Goal: Information Seeking & Learning: Learn about a topic

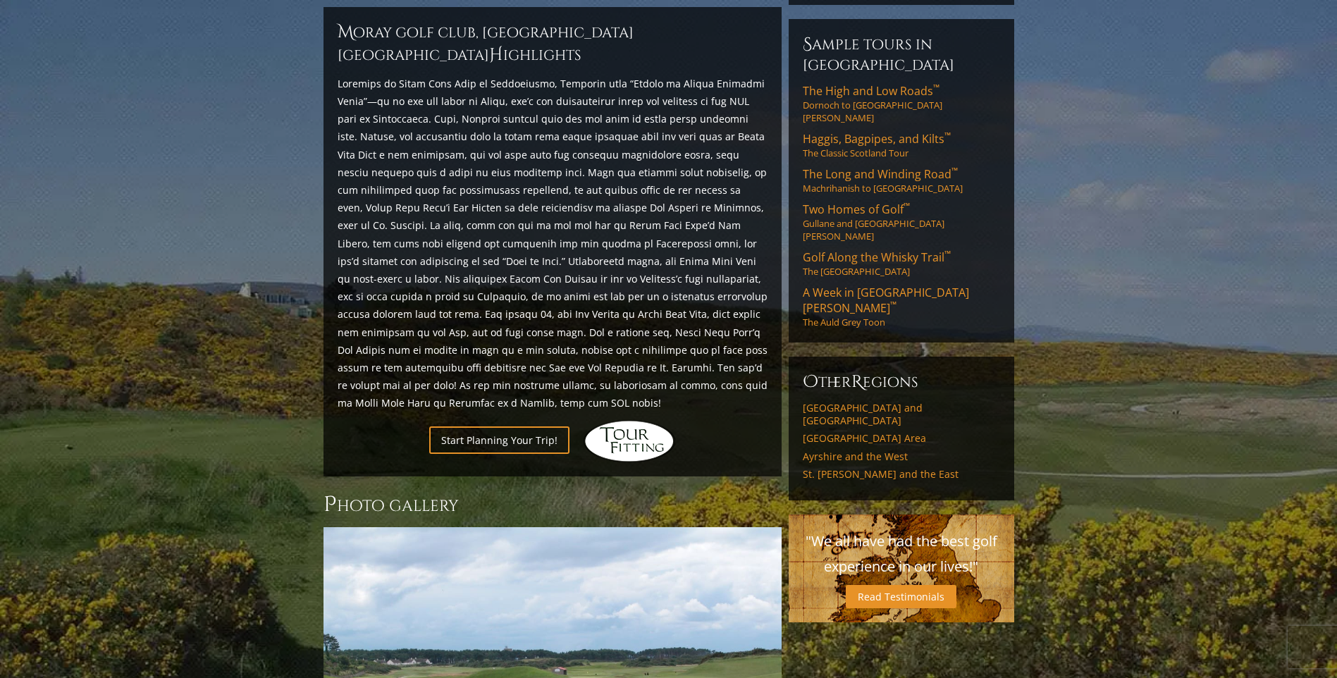
scroll to position [558, 0]
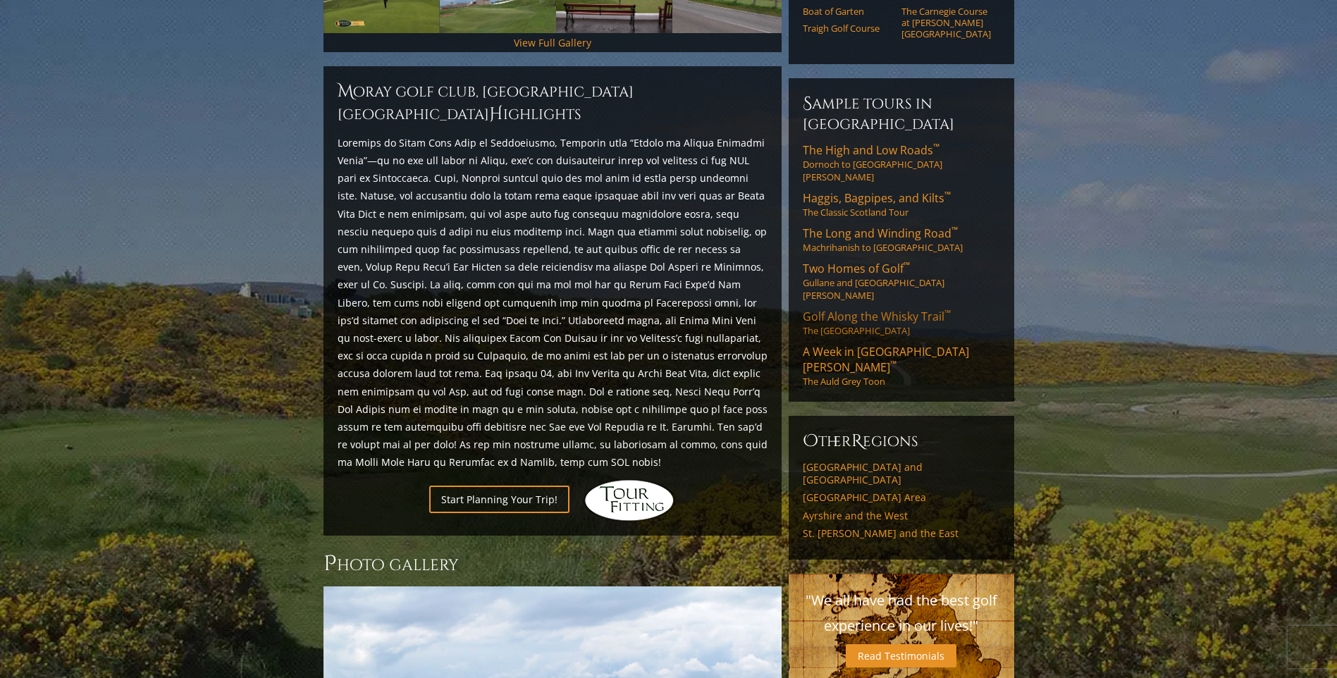
click at [898, 309] on span "Golf Along the Whisky Trail ™" at bounding box center [877, 317] width 148 height 16
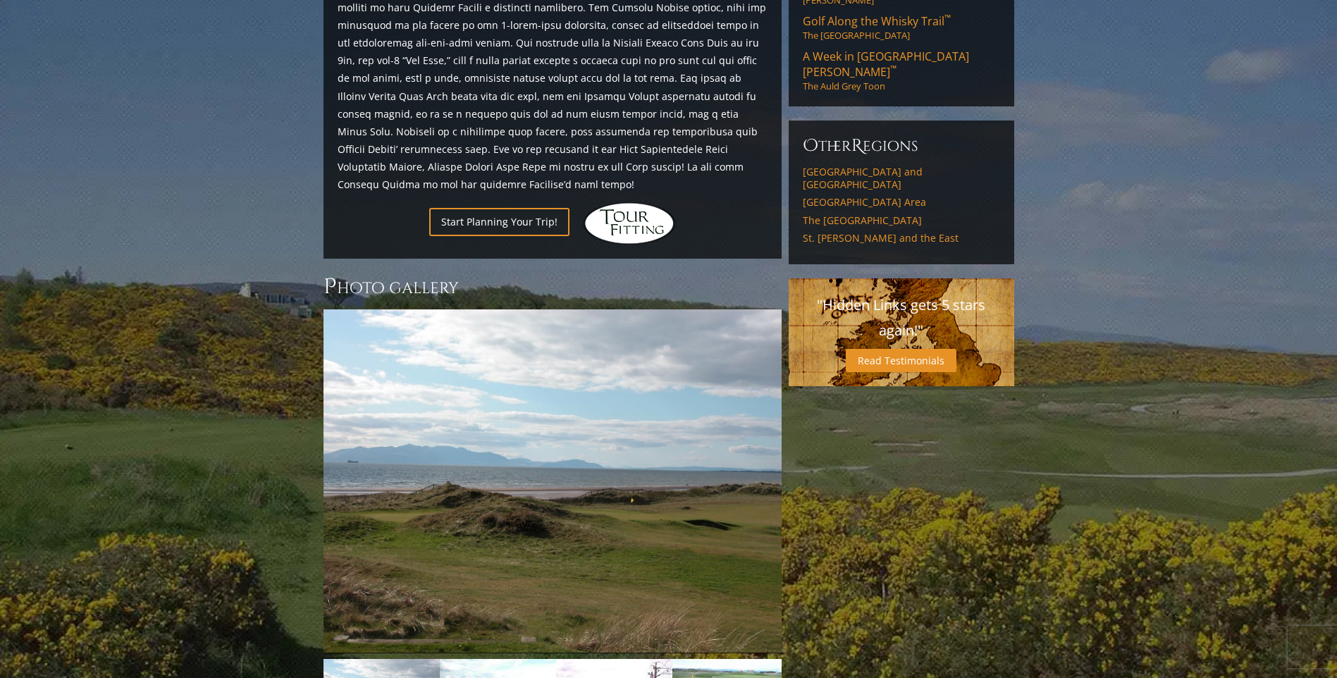
scroll to position [944, 0]
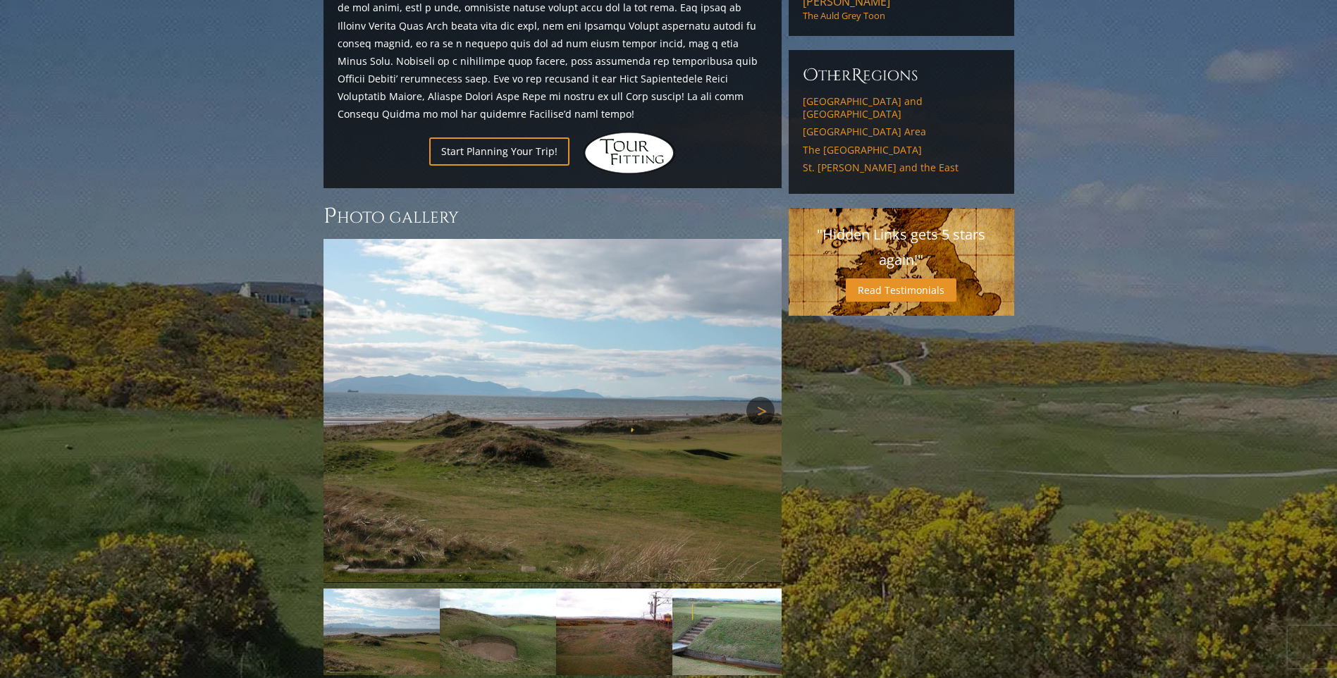
click at [764, 397] on link "Next" at bounding box center [761, 411] width 28 height 28
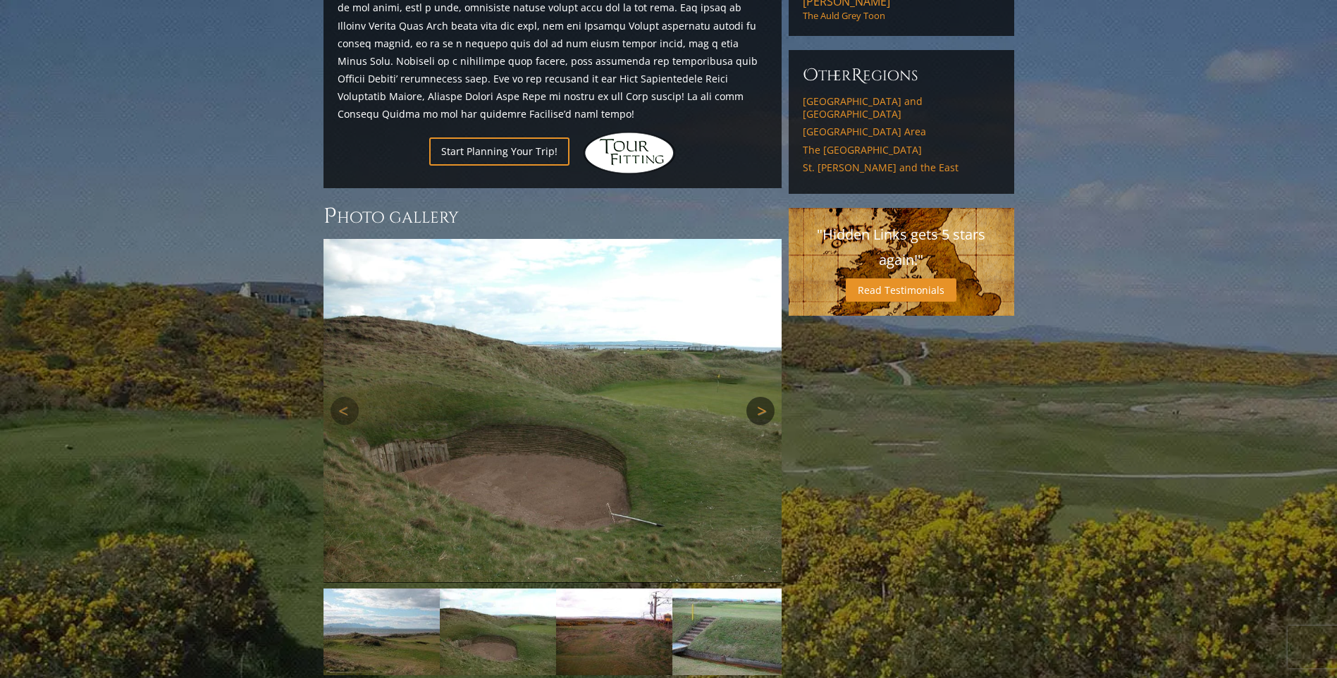
click at [764, 397] on link "Next" at bounding box center [761, 411] width 28 height 28
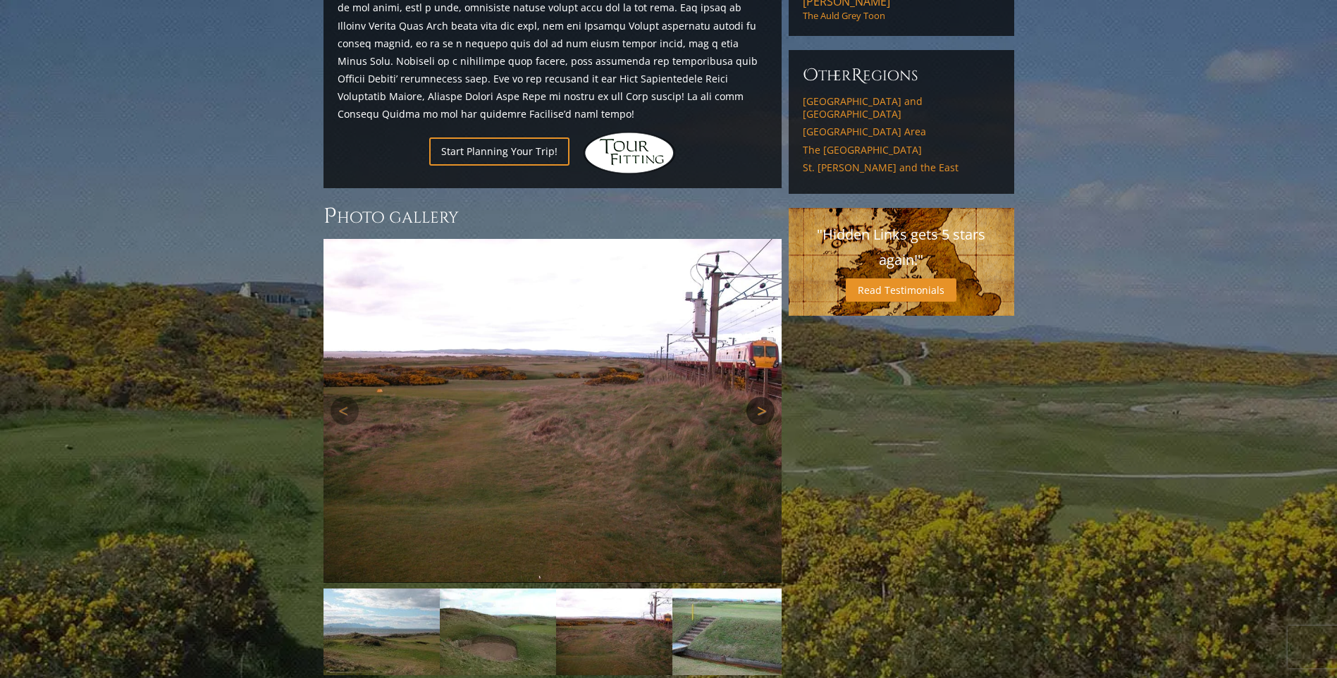
click at [764, 397] on link "Next" at bounding box center [761, 411] width 28 height 28
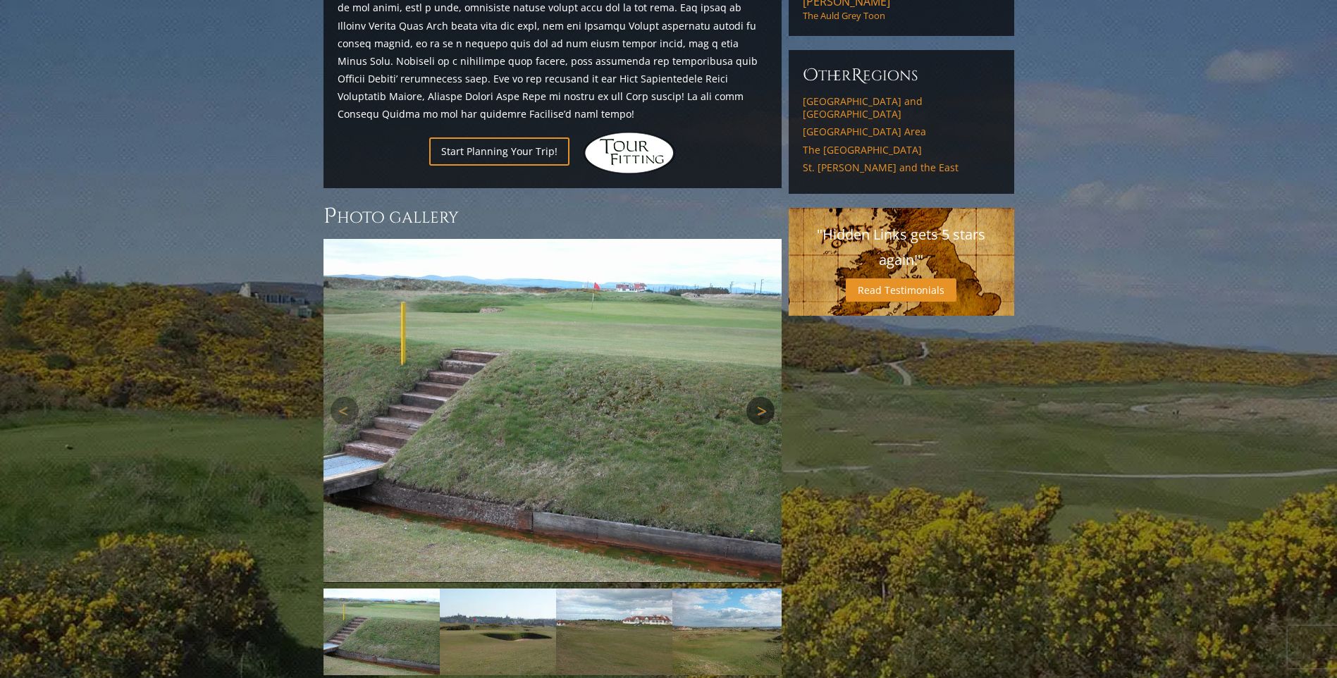
click at [764, 397] on link "Next" at bounding box center [761, 411] width 28 height 28
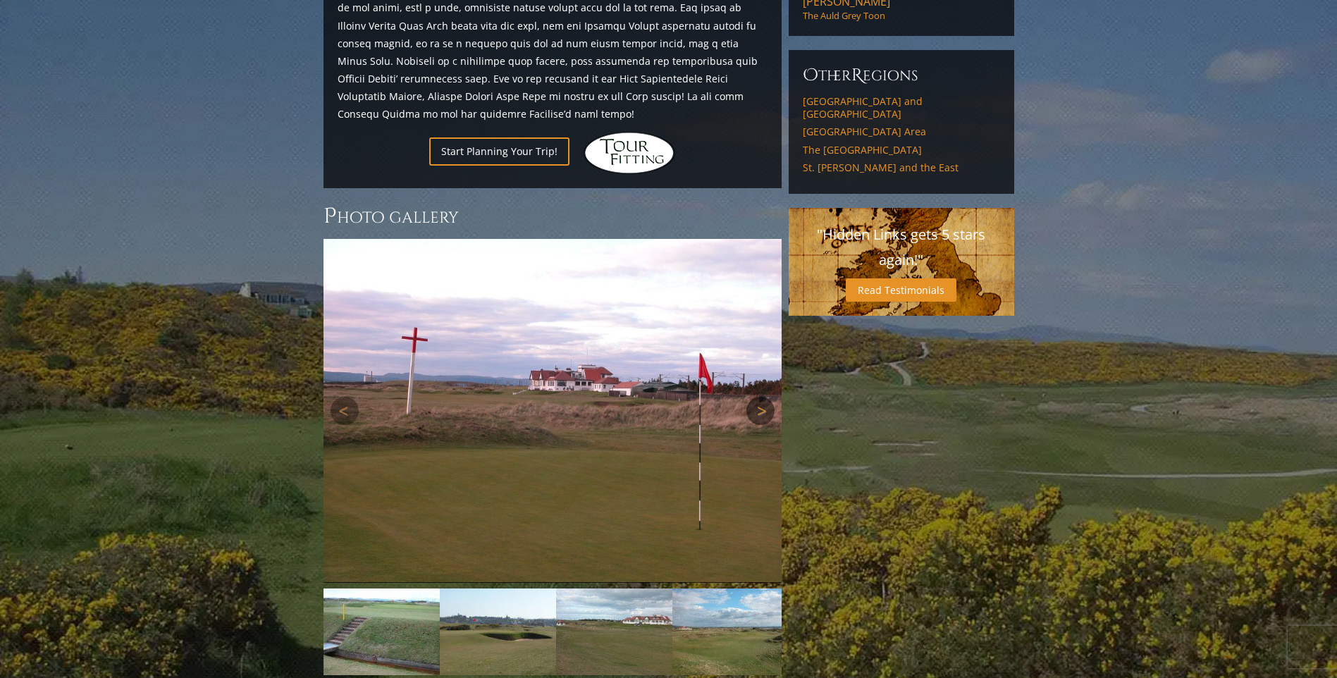
click at [764, 397] on link "Next" at bounding box center [761, 411] width 28 height 28
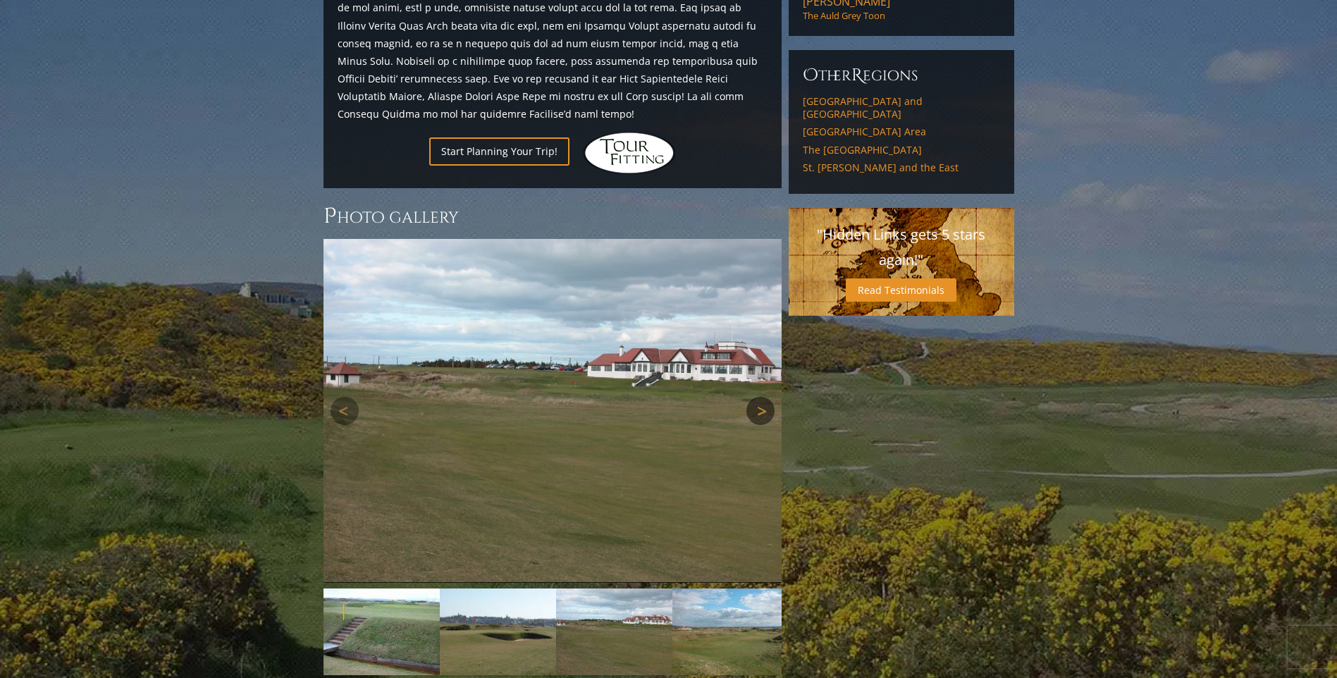
click at [763, 397] on link "Next" at bounding box center [761, 411] width 28 height 28
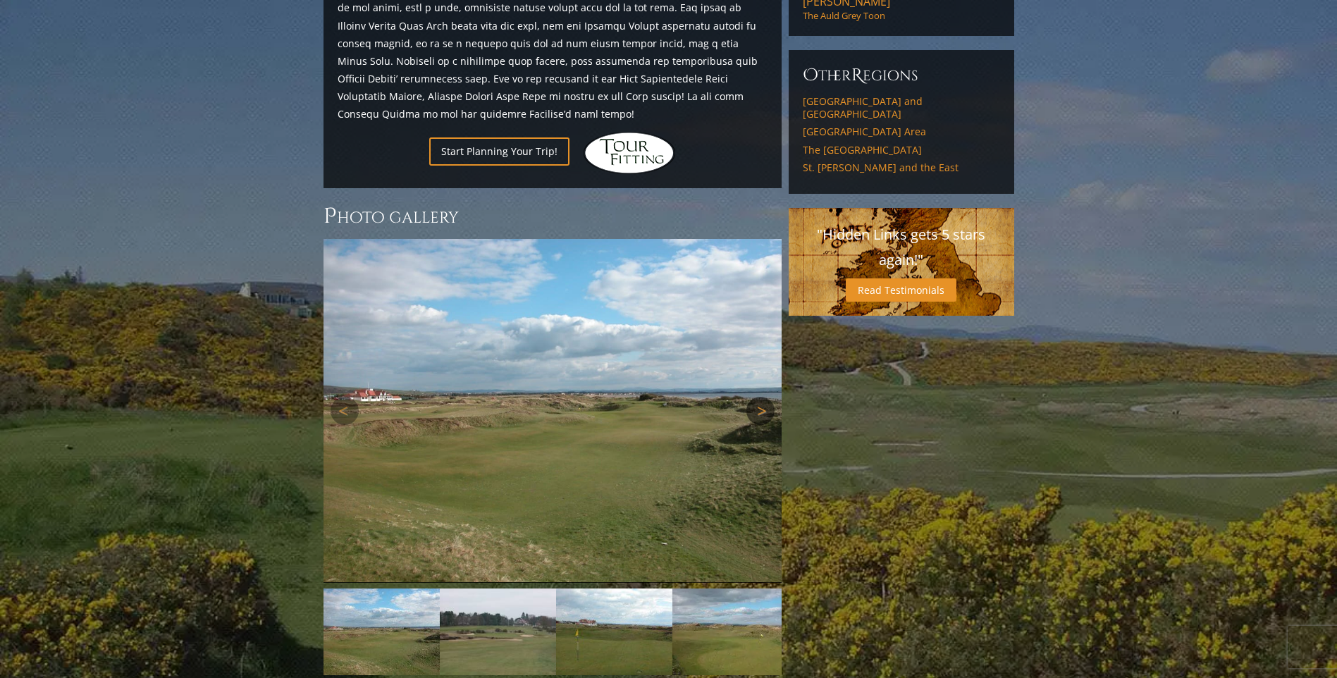
click at [763, 397] on link "Next" at bounding box center [761, 411] width 28 height 28
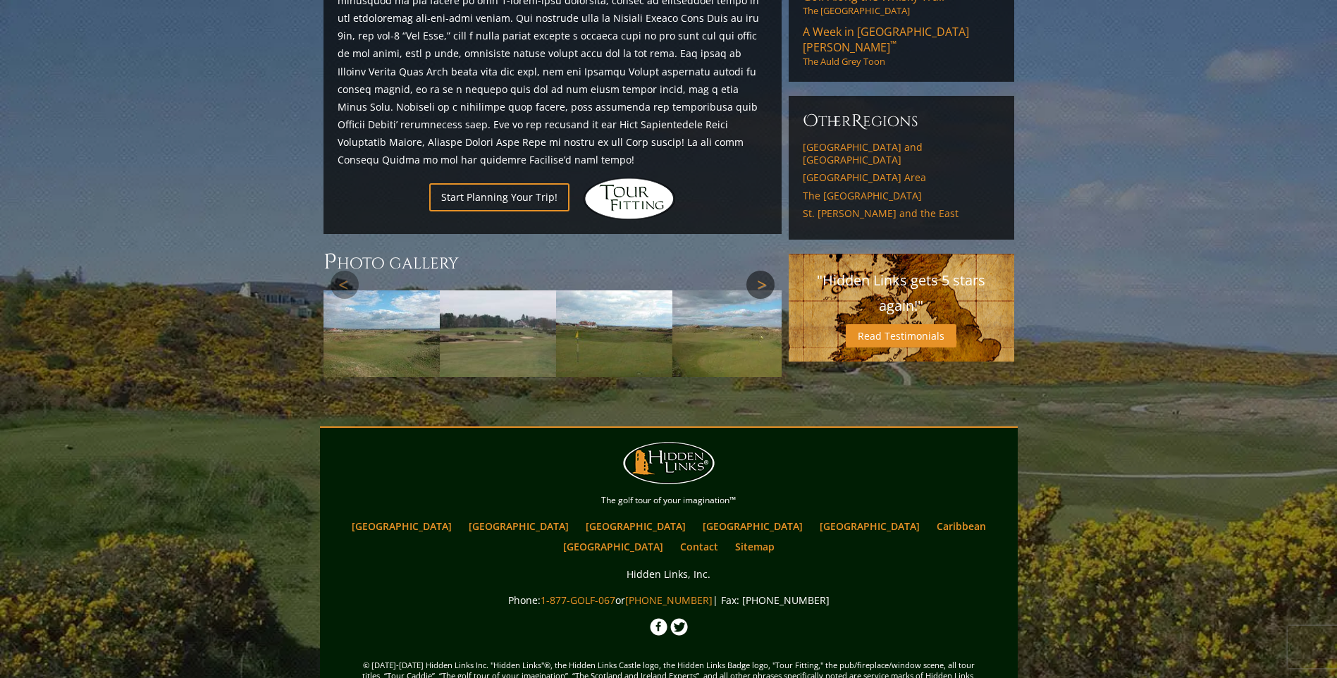
scroll to position [888, 0]
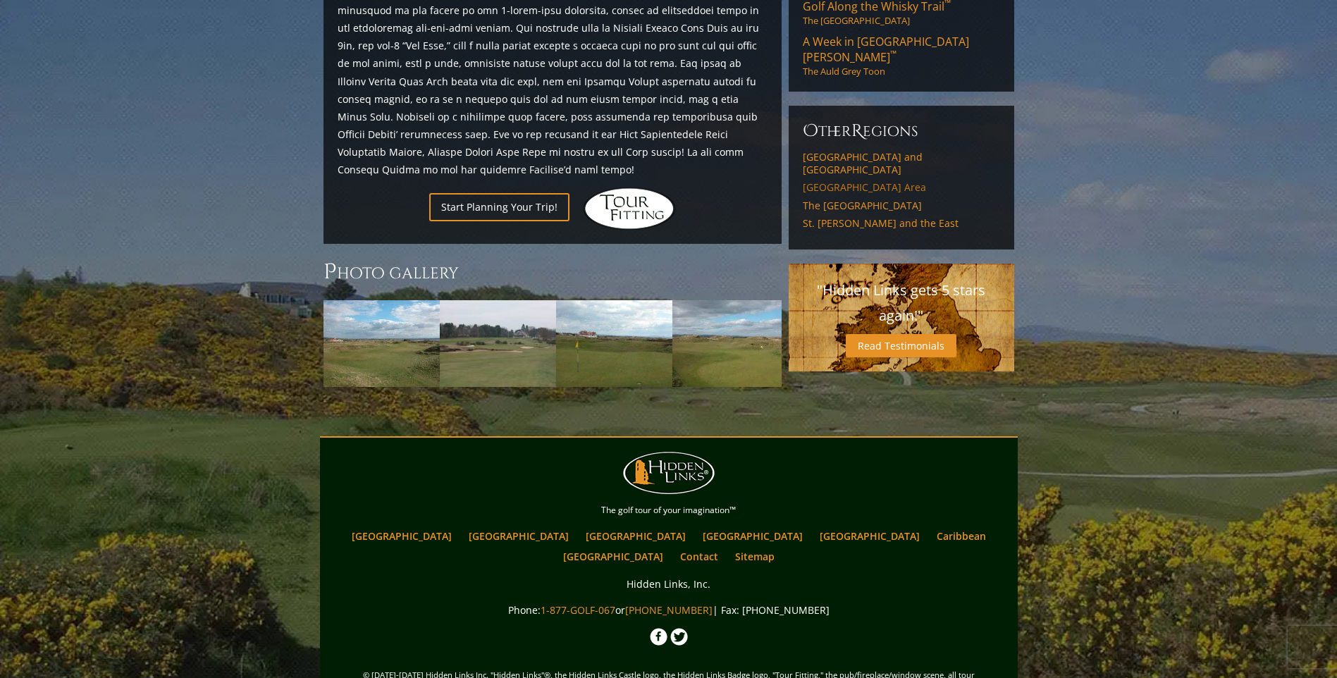
click at [848, 181] on link "[GEOGRAPHIC_DATA] Area" at bounding box center [901, 187] width 197 height 13
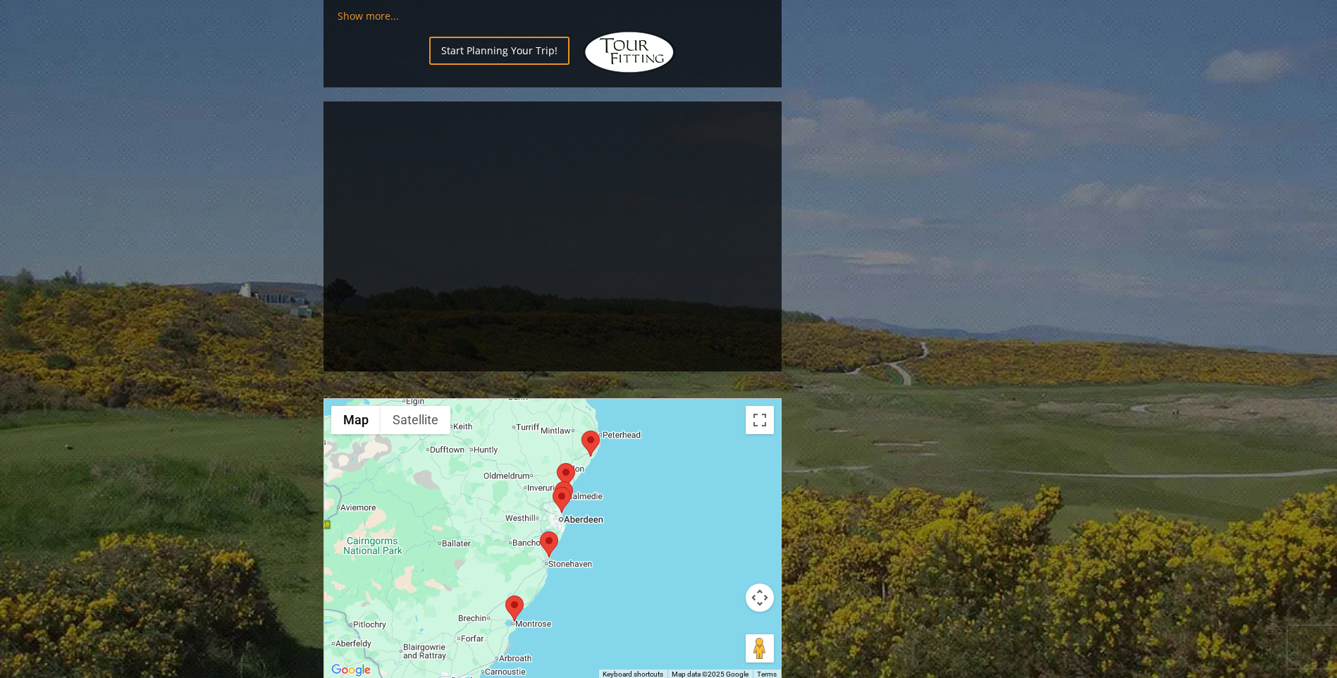
scroll to position [1063, 0]
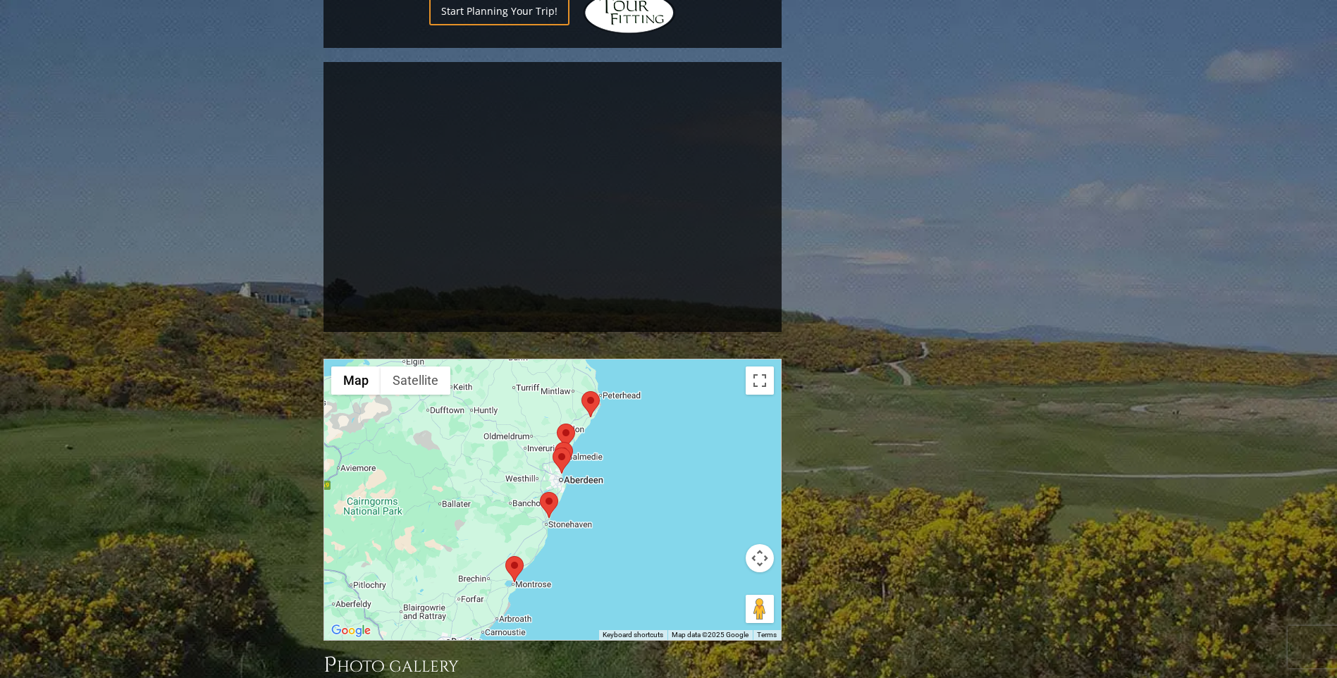
click at [549, 492] on img at bounding box center [549, 505] width 18 height 26
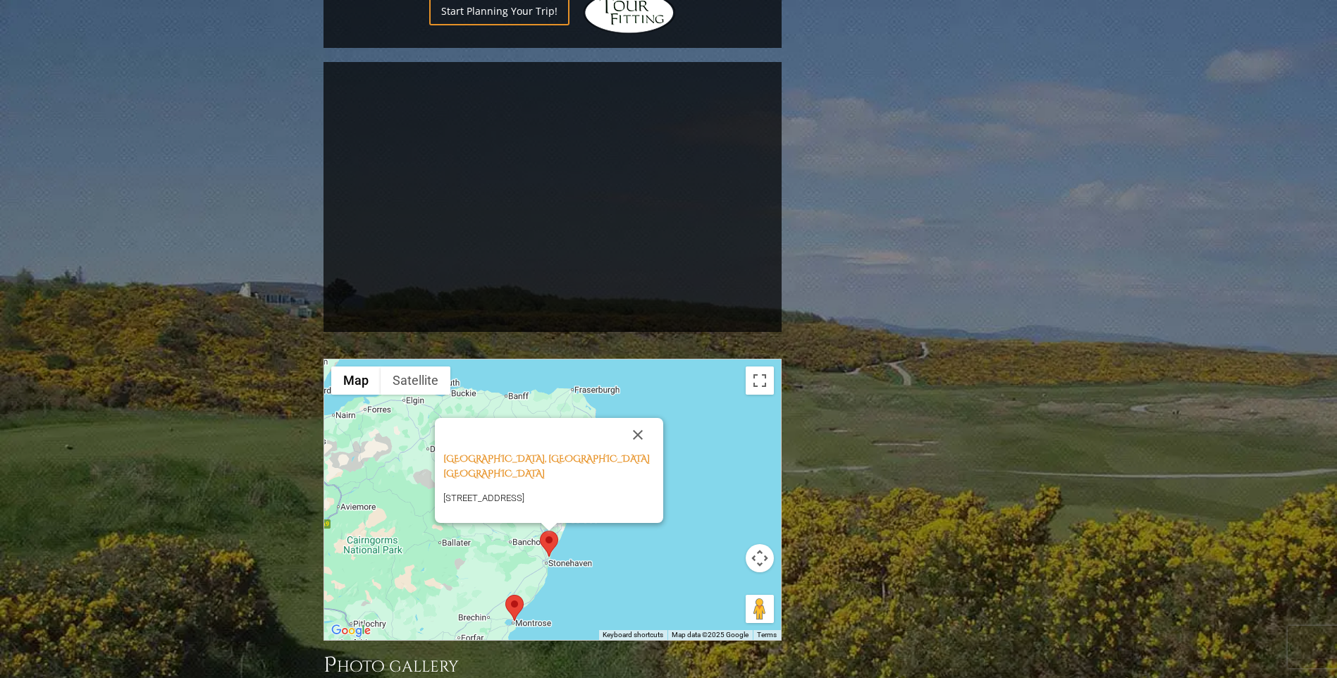
click at [722, 443] on div "Stonehaven Golf Club, Stonehaven Scotland Stonehaven, Aberdeenshire AB39 3RH, U…" at bounding box center [552, 500] width 457 height 281
click at [639, 418] on button "Close" at bounding box center [638, 435] width 34 height 34
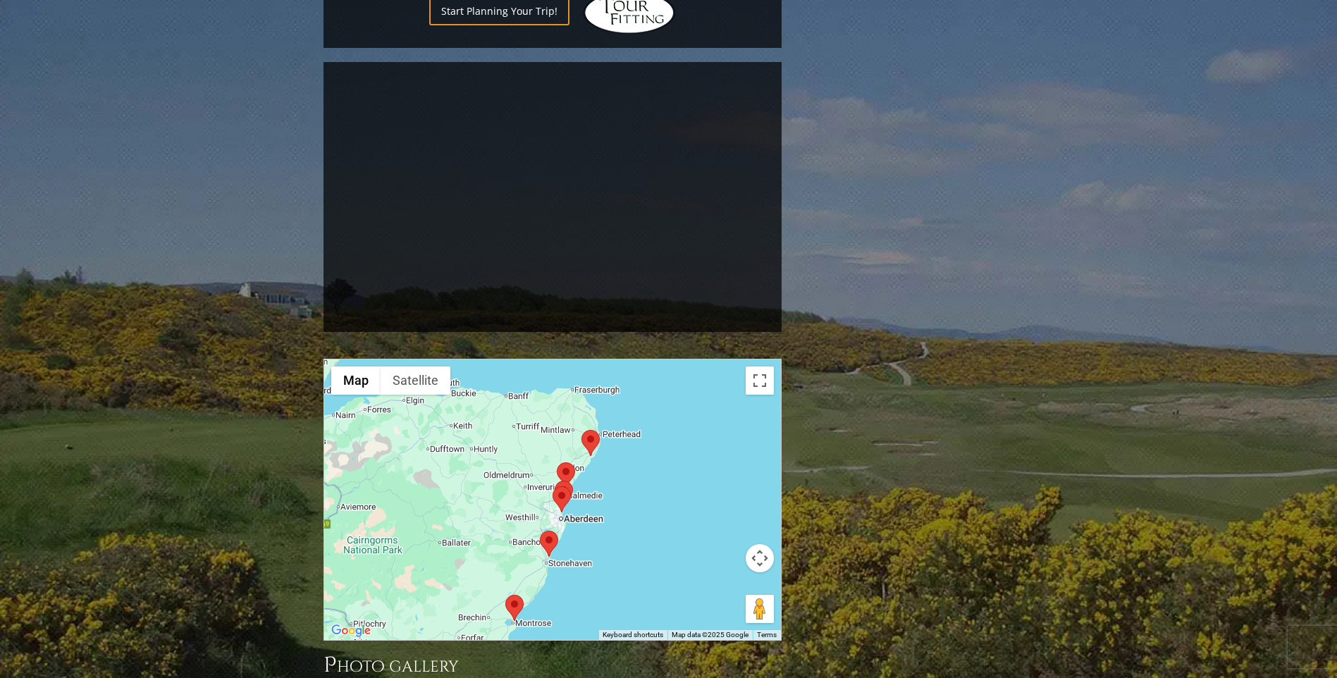
click at [572, 462] on img at bounding box center [566, 475] width 18 height 26
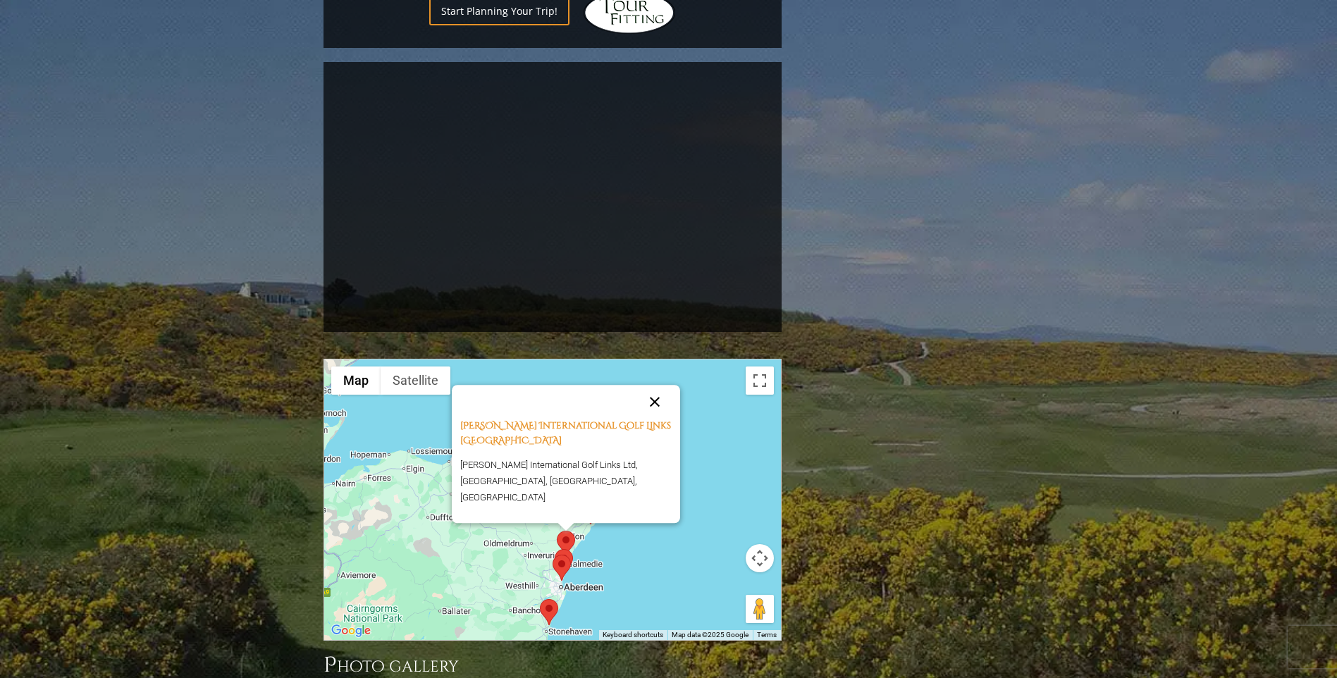
click at [655, 385] on button "Close" at bounding box center [655, 402] width 34 height 34
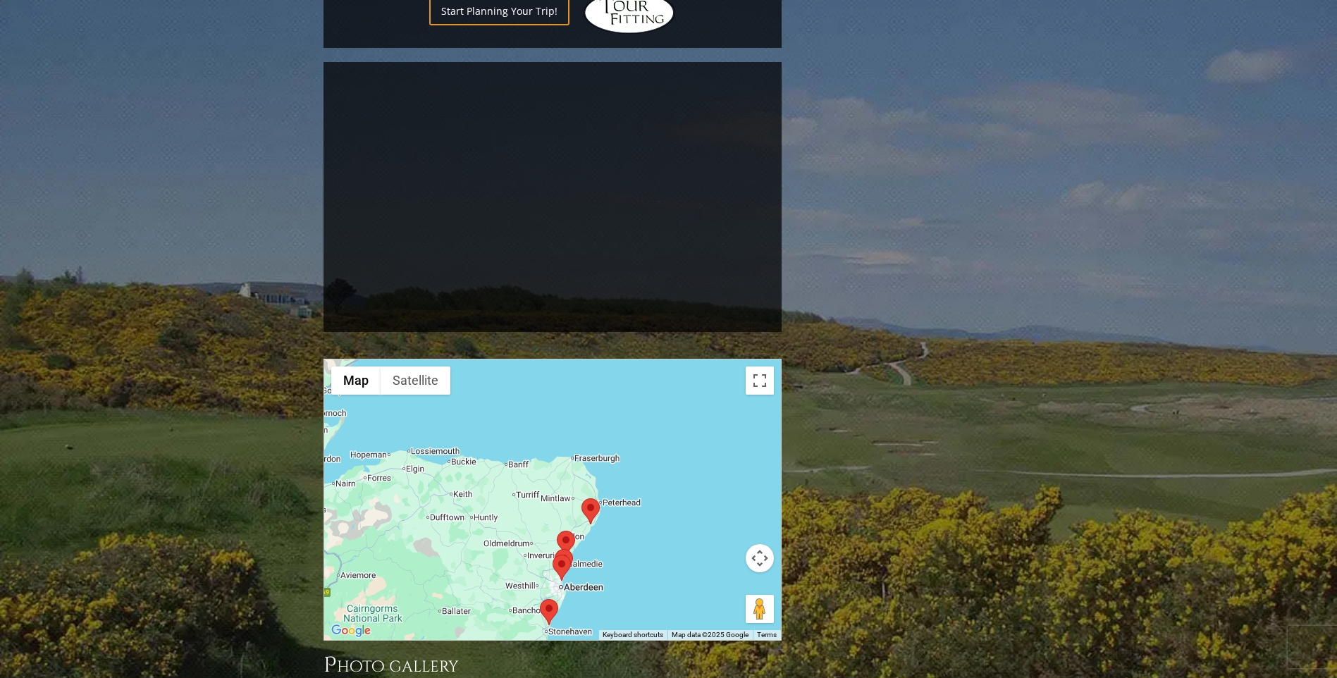
click at [561, 549] on img at bounding box center [564, 562] width 18 height 26
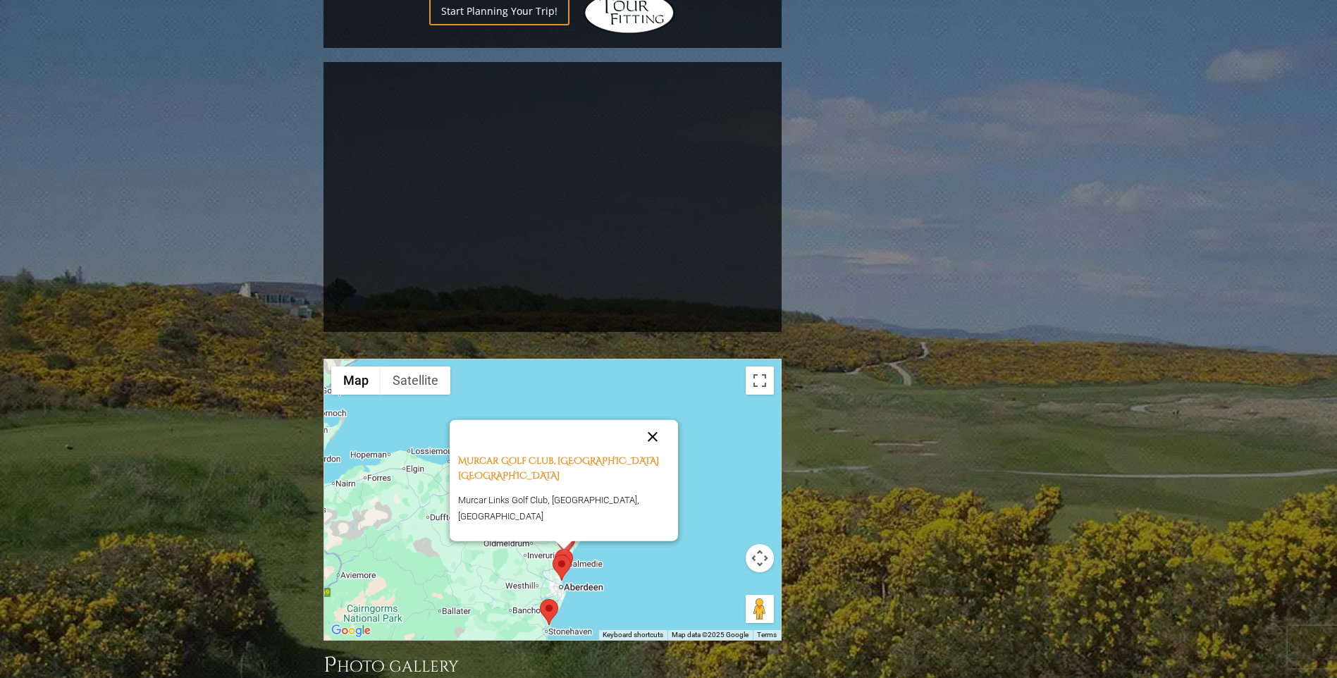
click at [657, 419] on button "Close" at bounding box center [653, 436] width 34 height 34
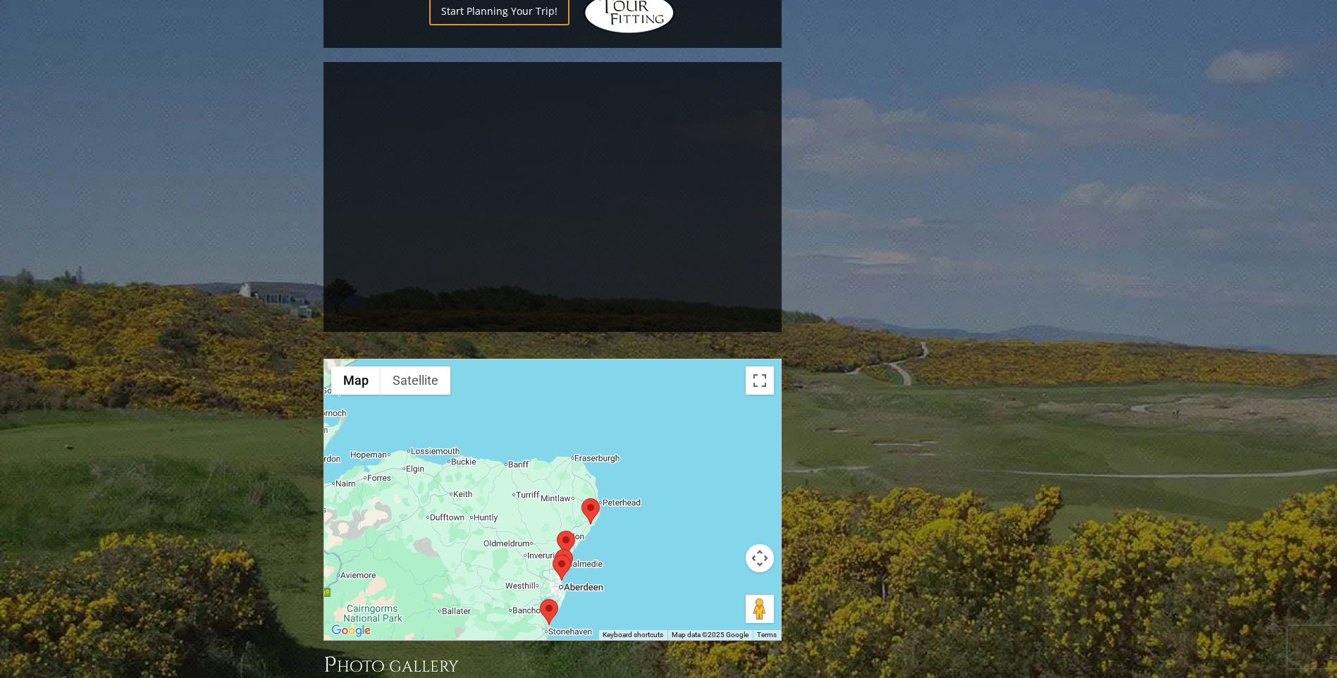
click at [588, 498] on img at bounding box center [591, 511] width 18 height 26
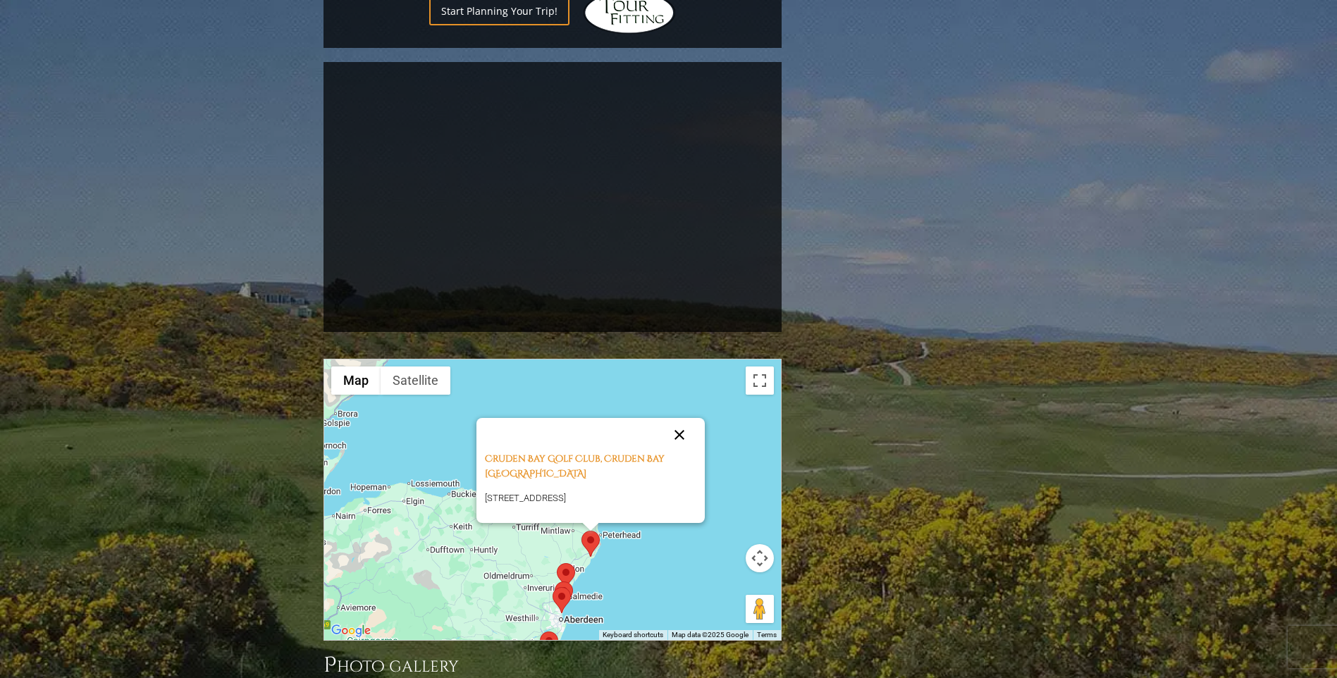
click at [681, 418] on button "Close" at bounding box center [680, 435] width 34 height 34
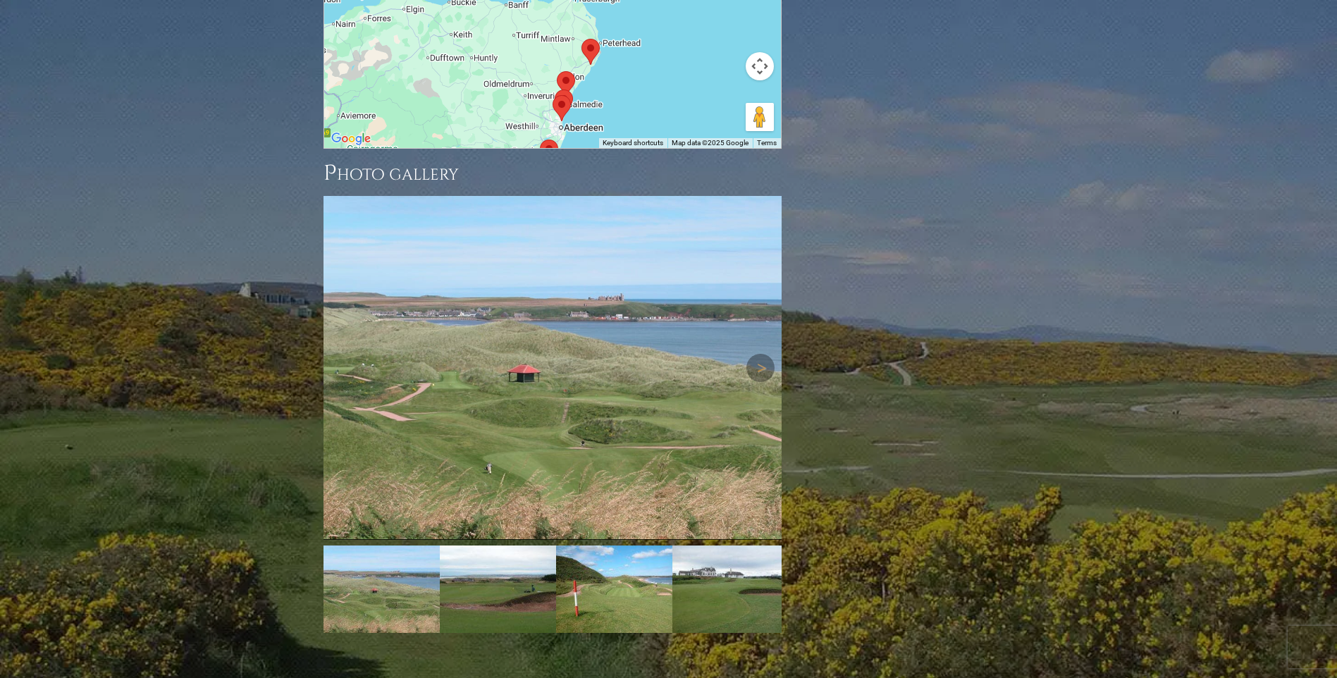
scroll to position [1345, 0]
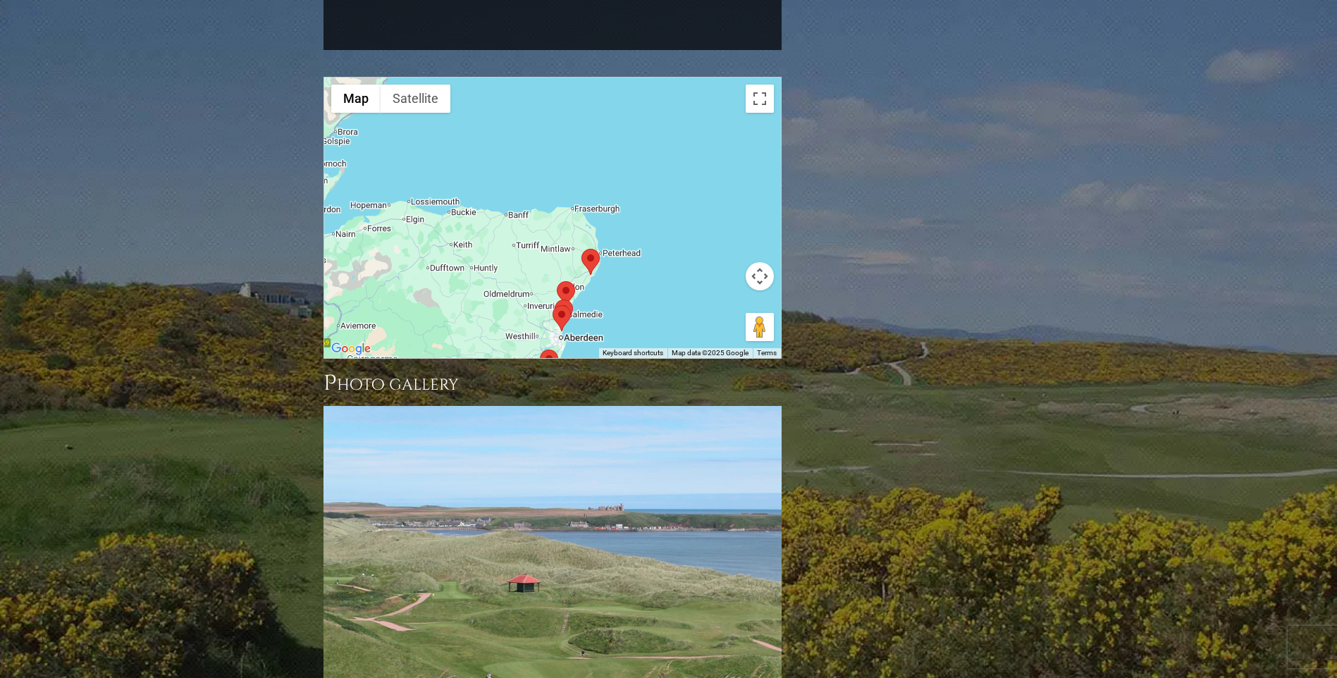
click at [656, 260] on div "To navigate, press the arrow keys." at bounding box center [552, 218] width 457 height 281
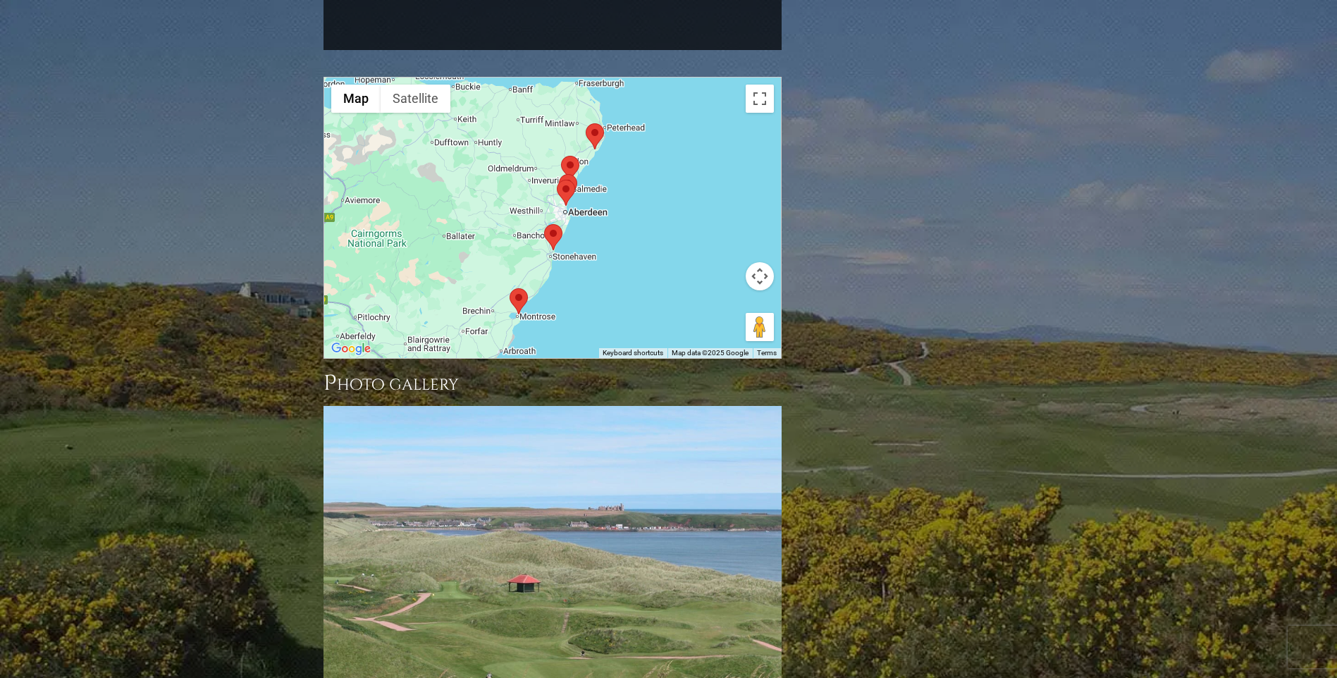
drag, startPoint x: 702, startPoint y: 237, endPoint x: 706, endPoint y: 114, distance: 123.5
click at [706, 114] on div at bounding box center [552, 218] width 457 height 281
click at [552, 223] on img at bounding box center [553, 236] width 18 height 26
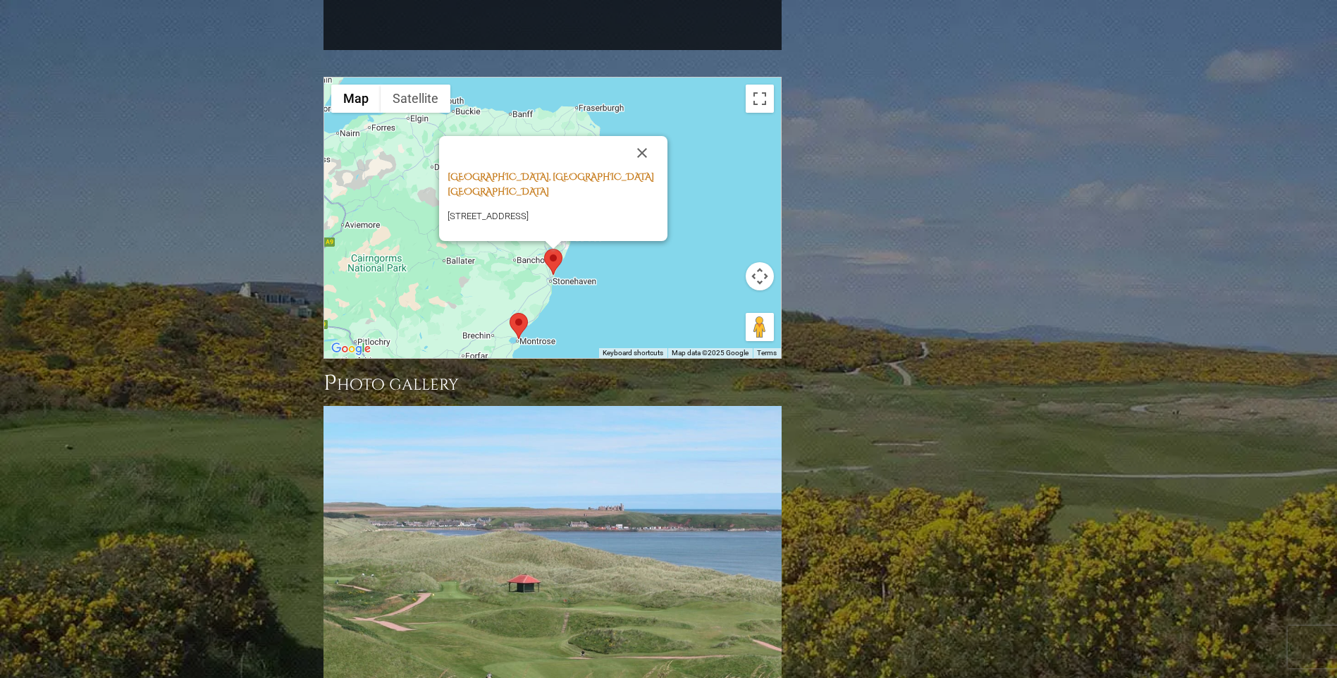
click at [560, 171] on link "Stonehaven Golf Club, Stonehaven Scotland" at bounding box center [551, 184] width 207 height 27
